Goal: Navigation & Orientation: Find specific page/section

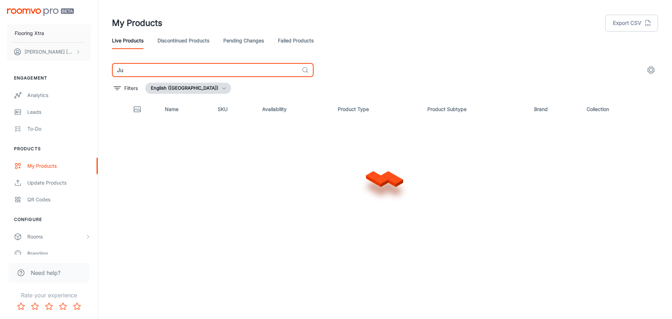
type input "J"
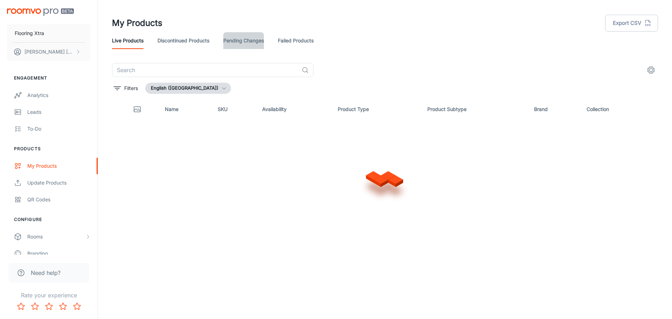
click at [247, 43] on link "Pending Changes" at bounding box center [243, 40] width 41 height 17
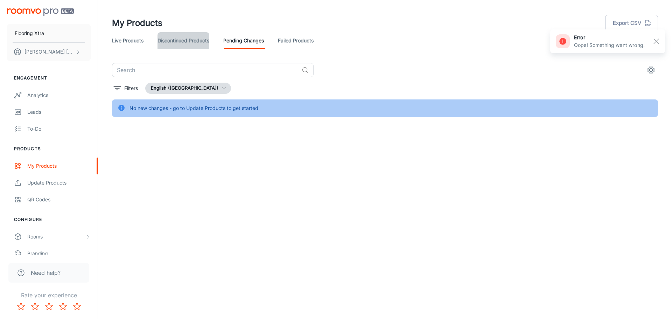
click at [191, 42] on link "Discontinued Products" at bounding box center [184, 40] width 52 height 17
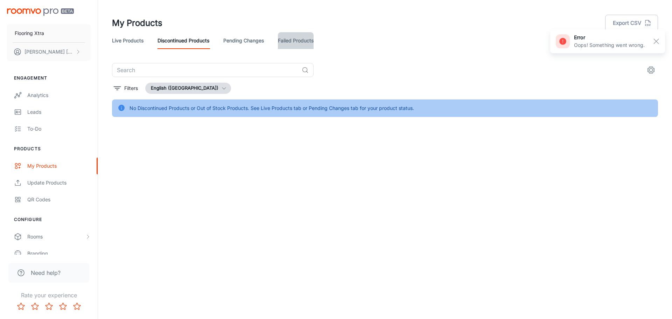
click at [298, 42] on link "Failed Products" at bounding box center [296, 40] width 36 height 17
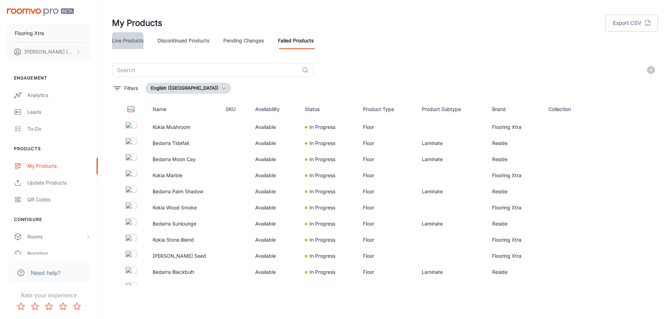
click at [129, 44] on link "Live Products" at bounding box center [128, 40] width 32 height 17
